Goal: Book appointment/travel/reservation

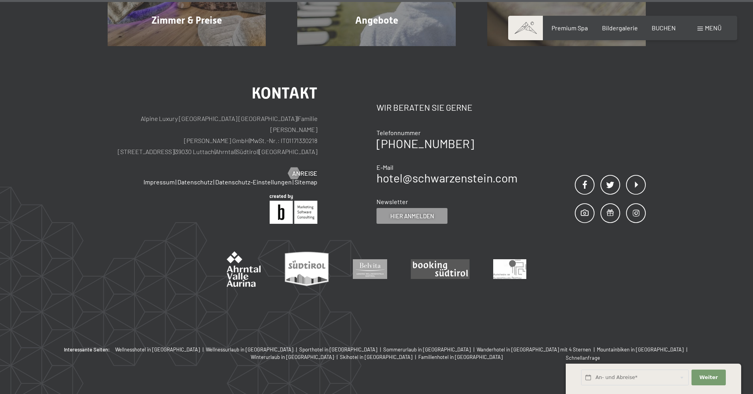
scroll to position [2669, 0]
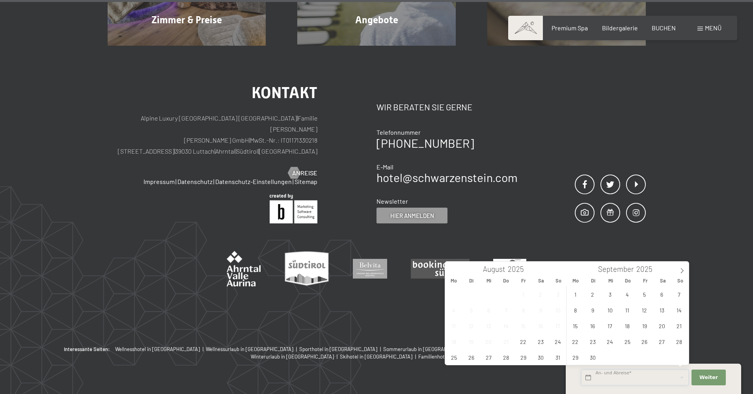
click at [642, 376] on input "text" at bounding box center [635, 378] width 108 height 16
click at [587, 175] on span at bounding box center [585, 185] width 20 height 20
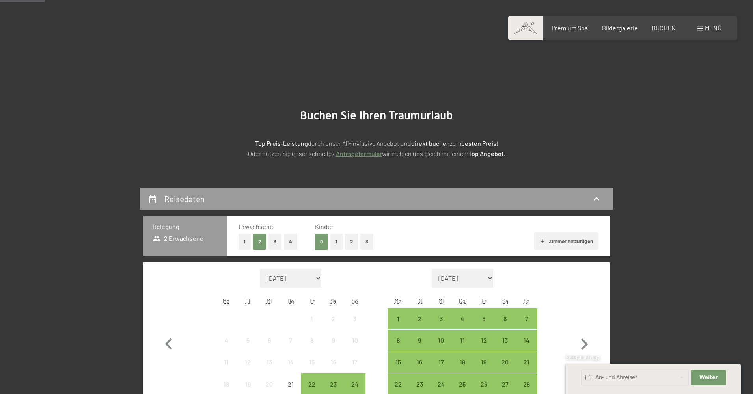
scroll to position [158, 0]
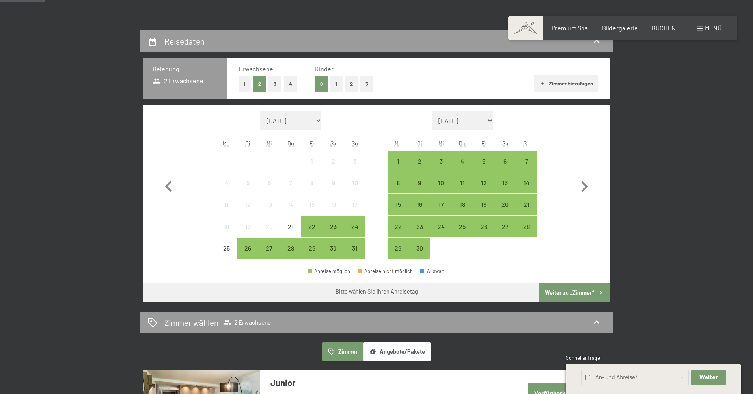
click at [349, 83] on button "2" at bounding box center [351, 84] width 13 height 16
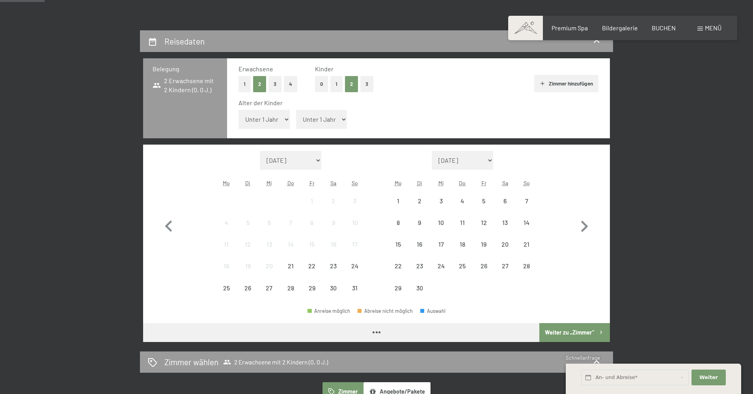
click at [289, 123] on select "Unter 1 Jahr 1 Jahr 2 Jahre 3 Jahre 4 Jahre 5 Jahre 6 Jahre 7 Jahre 8 Jahre 9 J…" at bounding box center [264, 119] width 51 height 19
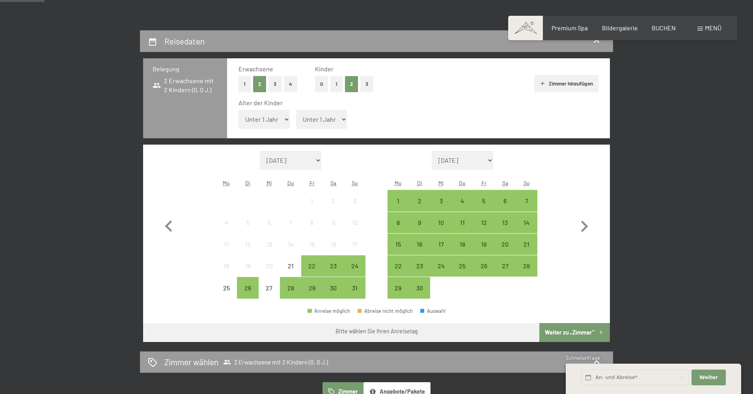
select select "14"
click at [239, 110] on select "Unter 1 Jahr 1 Jahr 2 Jahre 3 Jahre 4 Jahre 5 Jahre 6 Jahre 7 Jahre 8 Jahre 9 J…" at bounding box center [264, 119] width 51 height 19
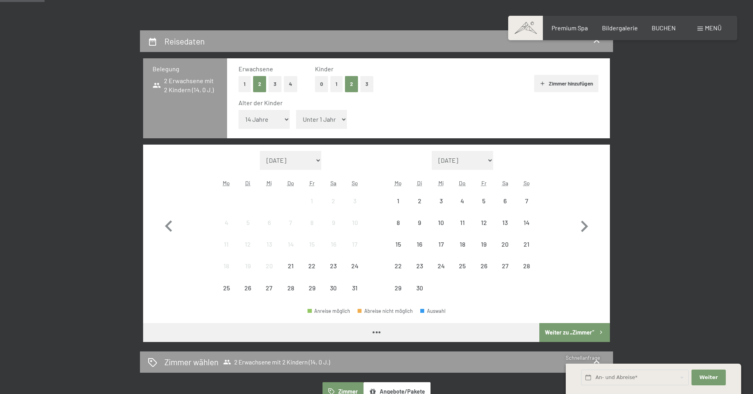
click at [317, 123] on select "Unter 1 Jahr 1 Jahr 2 Jahre 3 Jahre 4 Jahre 5 Jahre 6 Jahre 7 Jahre 8 Jahre 9 J…" at bounding box center [321, 119] width 51 height 19
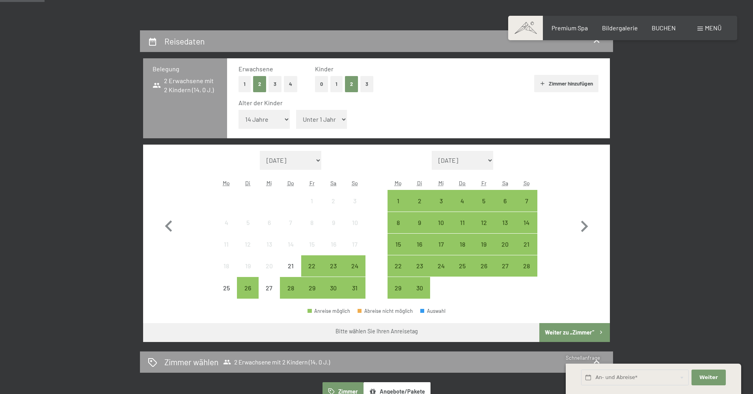
select select "12"
click at [296, 110] on select "Unter 1 Jahr 1 Jahr 2 Jahre 3 Jahre 4 Jahre 5 Jahre 6 Jahre 7 Jahre 8 Jahre 9 J…" at bounding box center [321, 119] width 51 height 19
click at [587, 227] on icon "button" at bounding box center [584, 226] width 7 height 11
select select "[DATE]"
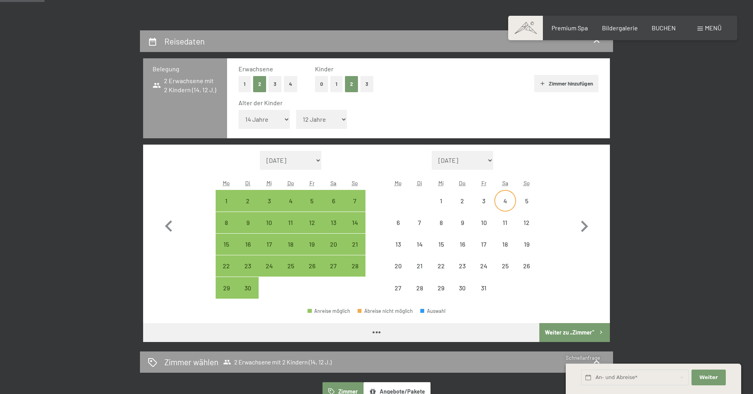
click at [505, 200] on div "4" at bounding box center [505, 208] width 20 height 20
select select "[DATE]"
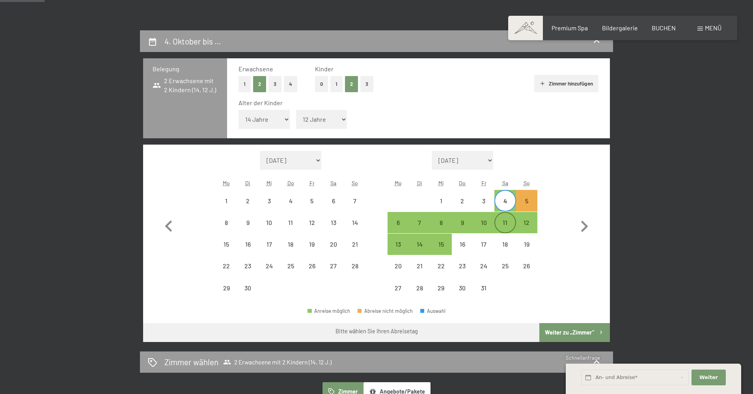
click at [507, 221] on div "11" at bounding box center [505, 230] width 20 height 20
select select "[DATE]"
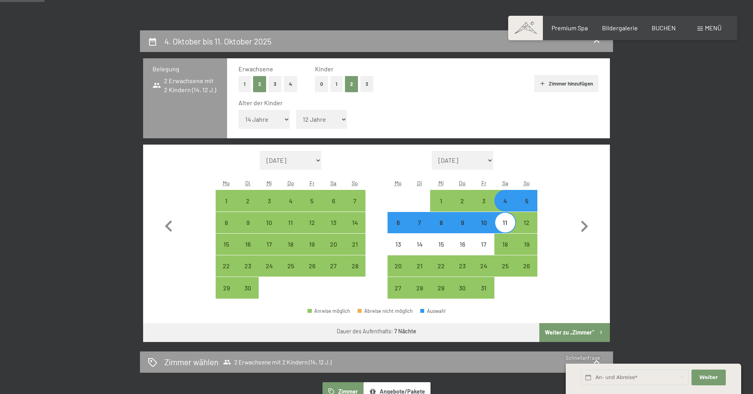
click at [571, 331] on button "Weiter zu „Zimmer“" at bounding box center [574, 332] width 71 height 19
select select "[DATE]"
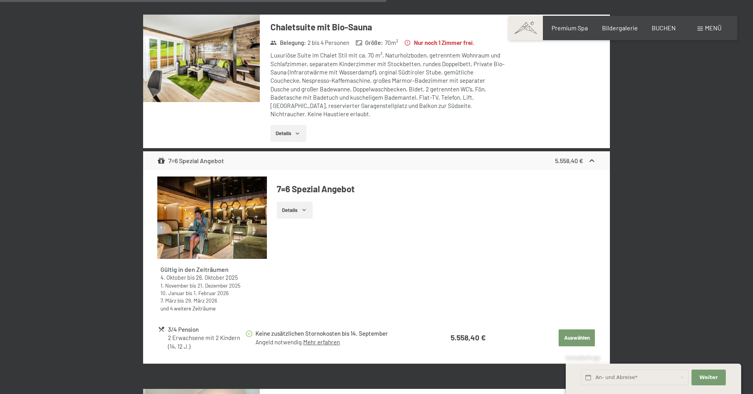
scroll to position [898, 0]
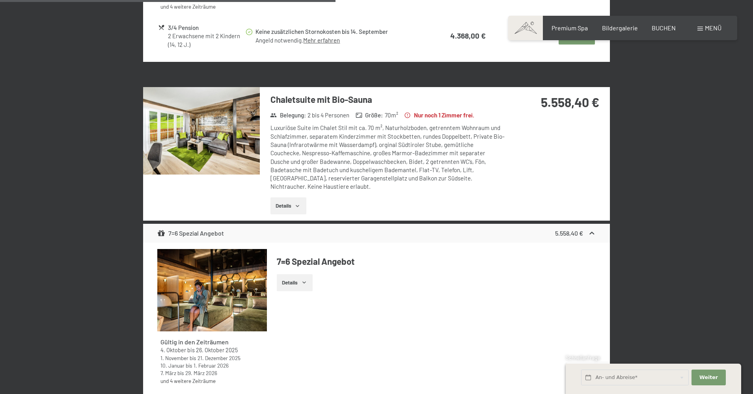
click at [299, 205] on icon "button" at bounding box center [298, 206] width 6 height 6
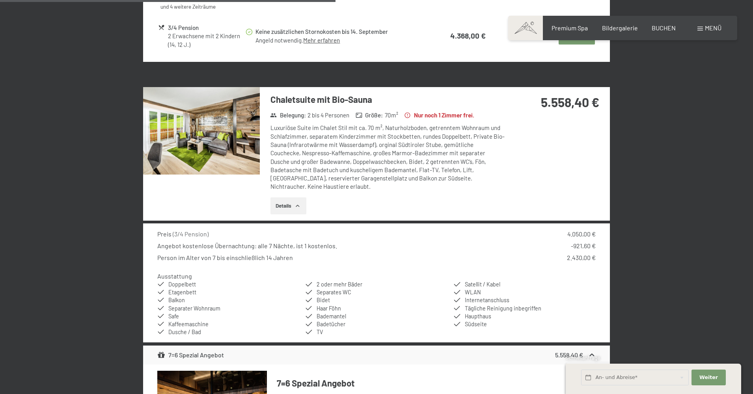
click at [222, 149] on img at bounding box center [201, 131] width 117 height 88
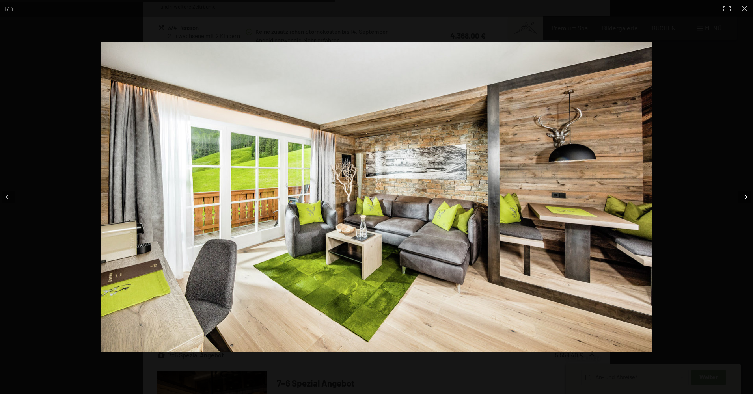
click at [740, 196] on button "button" at bounding box center [739, 196] width 28 height 39
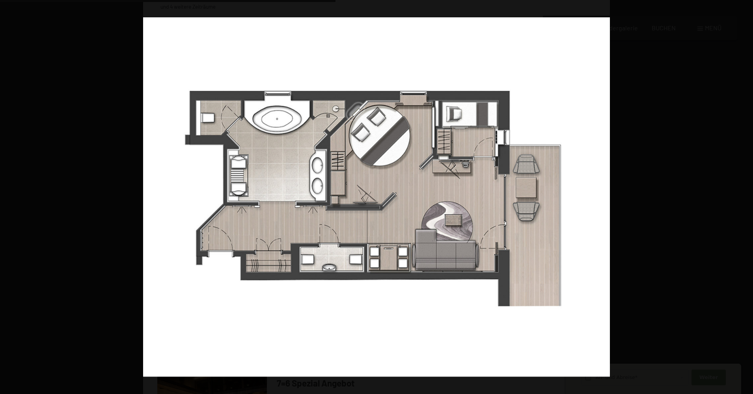
click at [740, 196] on button "button" at bounding box center [739, 196] width 28 height 39
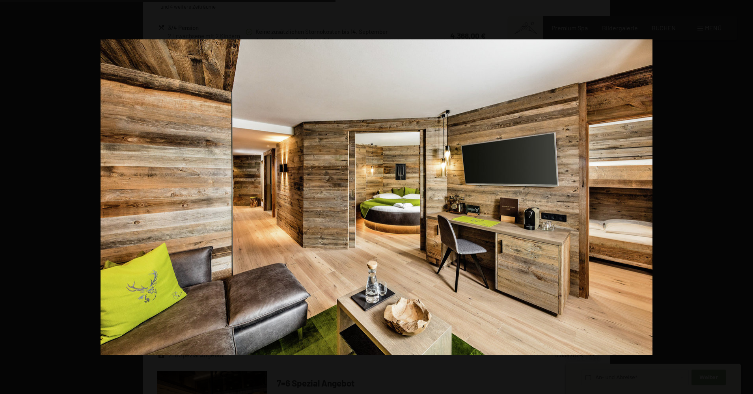
click at [740, 196] on button "button" at bounding box center [739, 196] width 28 height 39
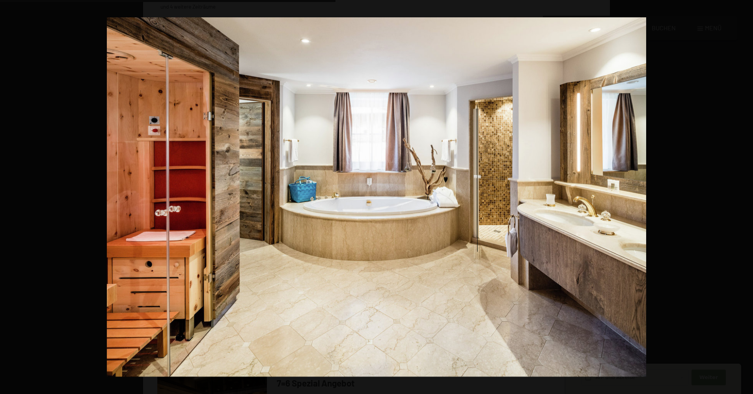
click at [740, 196] on button "button" at bounding box center [739, 196] width 28 height 39
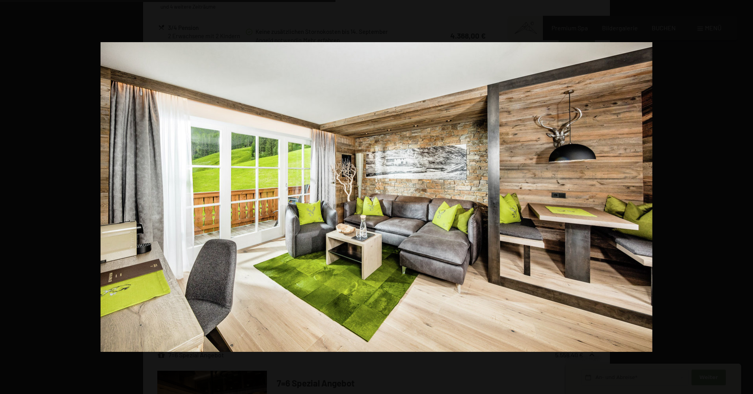
click at [740, 196] on button "button" at bounding box center [739, 196] width 28 height 39
